Goal: Navigation & Orientation: Find specific page/section

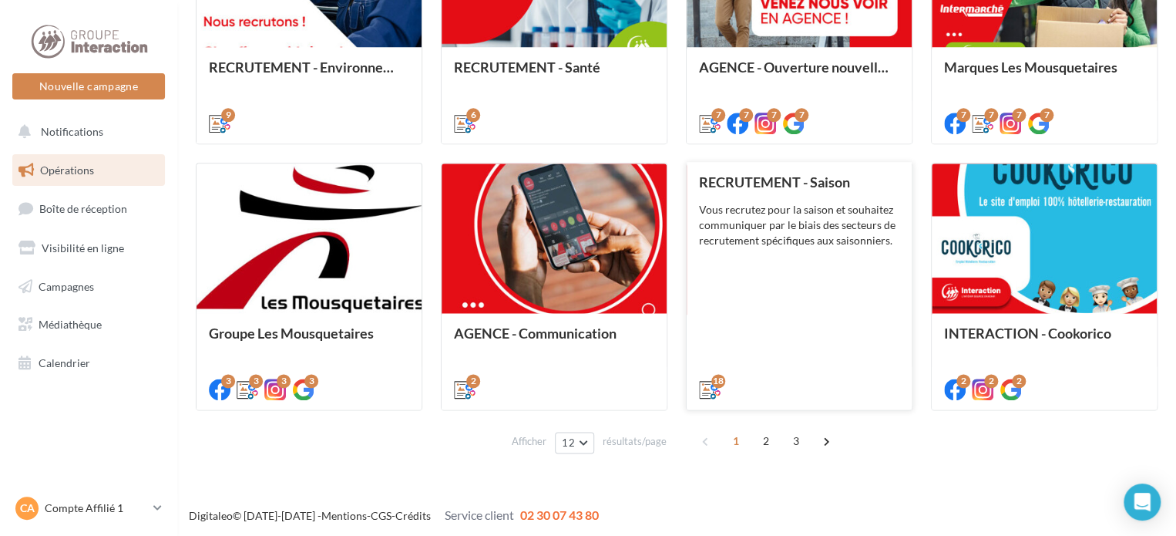
scroll to position [819, 0]
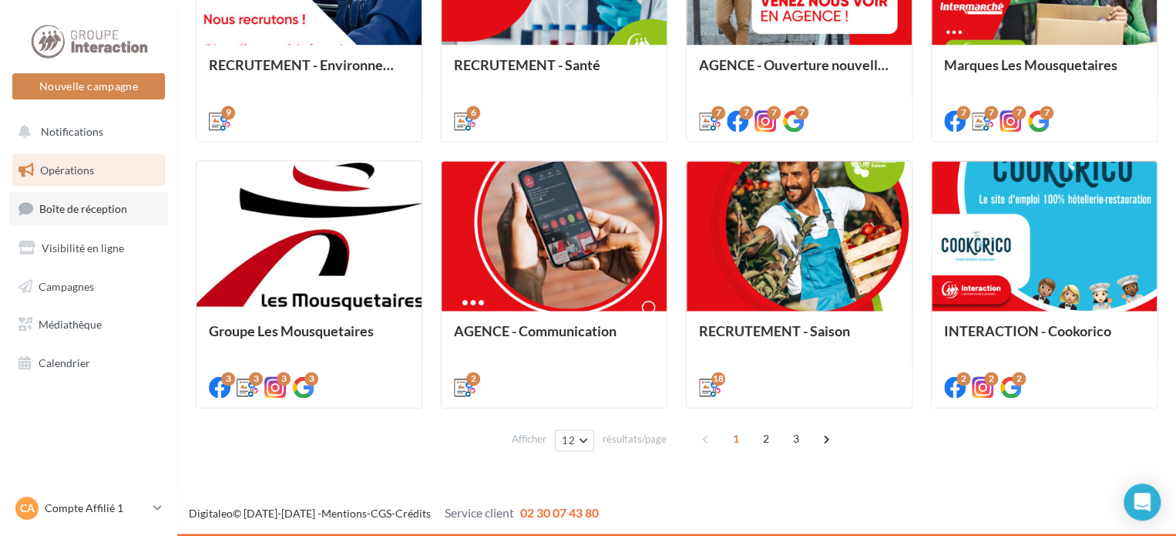
click at [120, 217] on link "Boîte de réception" at bounding box center [88, 208] width 159 height 33
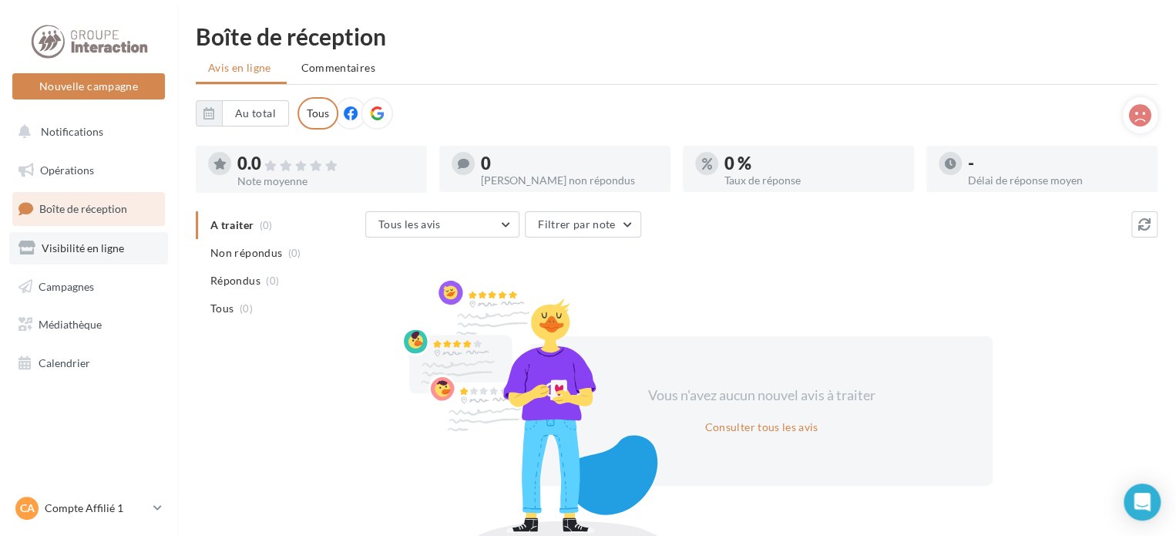
click at [89, 256] on link "Visibilité en ligne" at bounding box center [88, 248] width 159 height 32
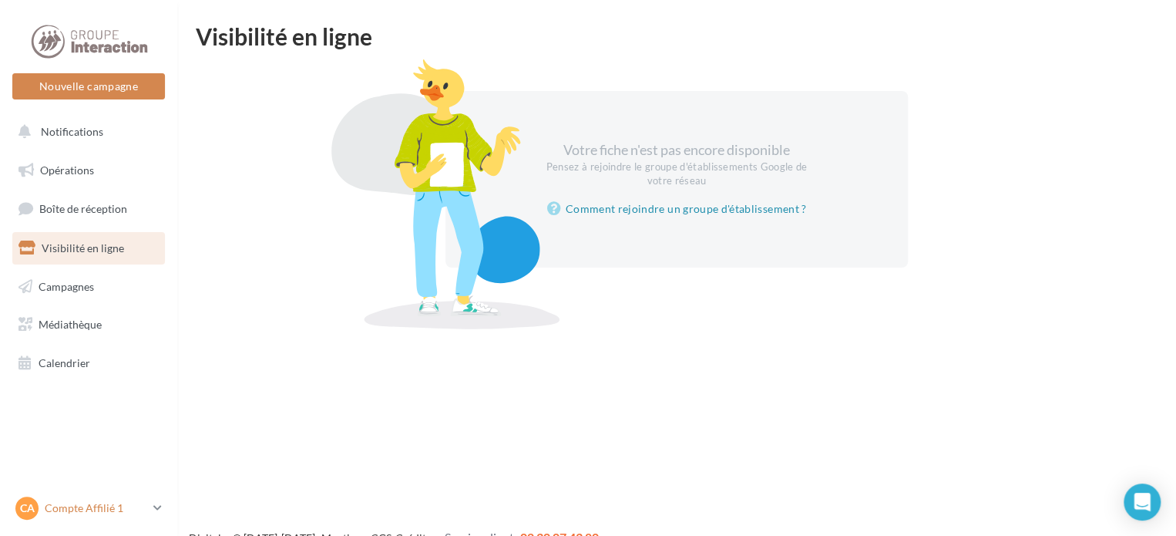
click at [140, 508] on p "Compte Affilié 1" at bounding box center [96, 507] width 103 height 15
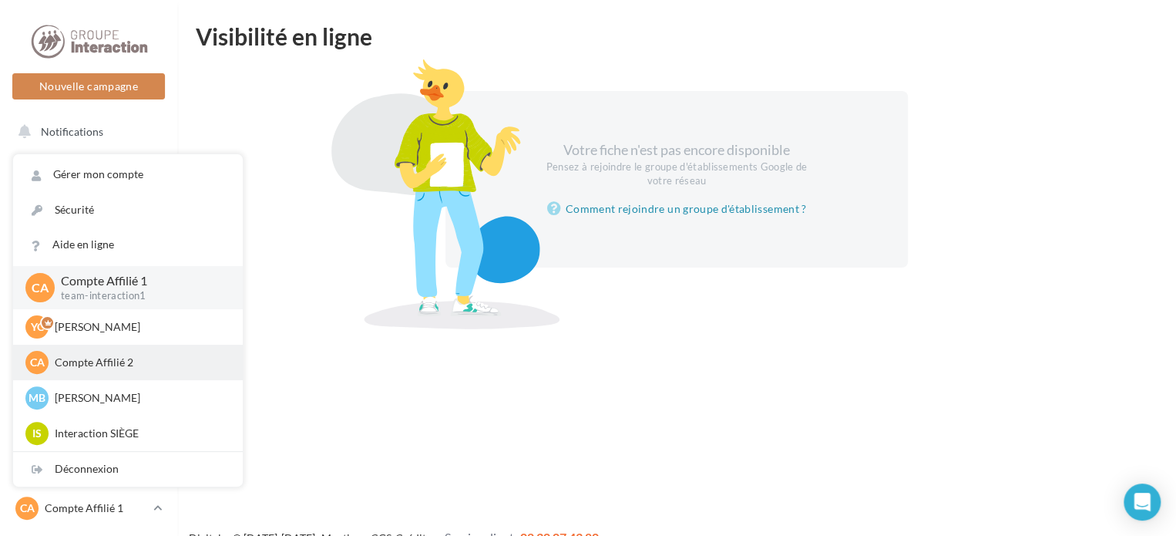
click at [117, 364] on p "Compte Affilié 2" at bounding box center [140, 362] width 170 height 15
